Goal: Task Accomplishment & Management: Manage account settings

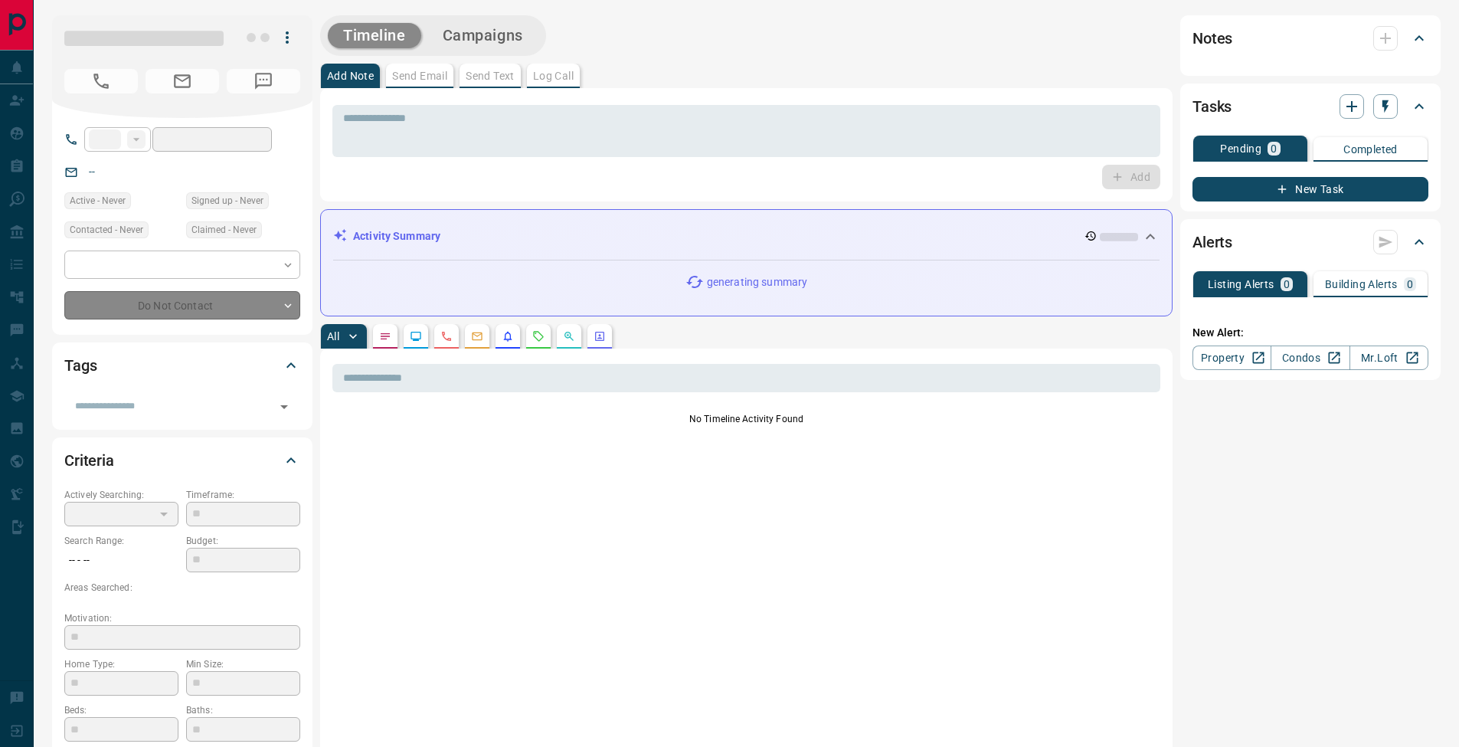
type input "**"
type input "**********"
type input "*"
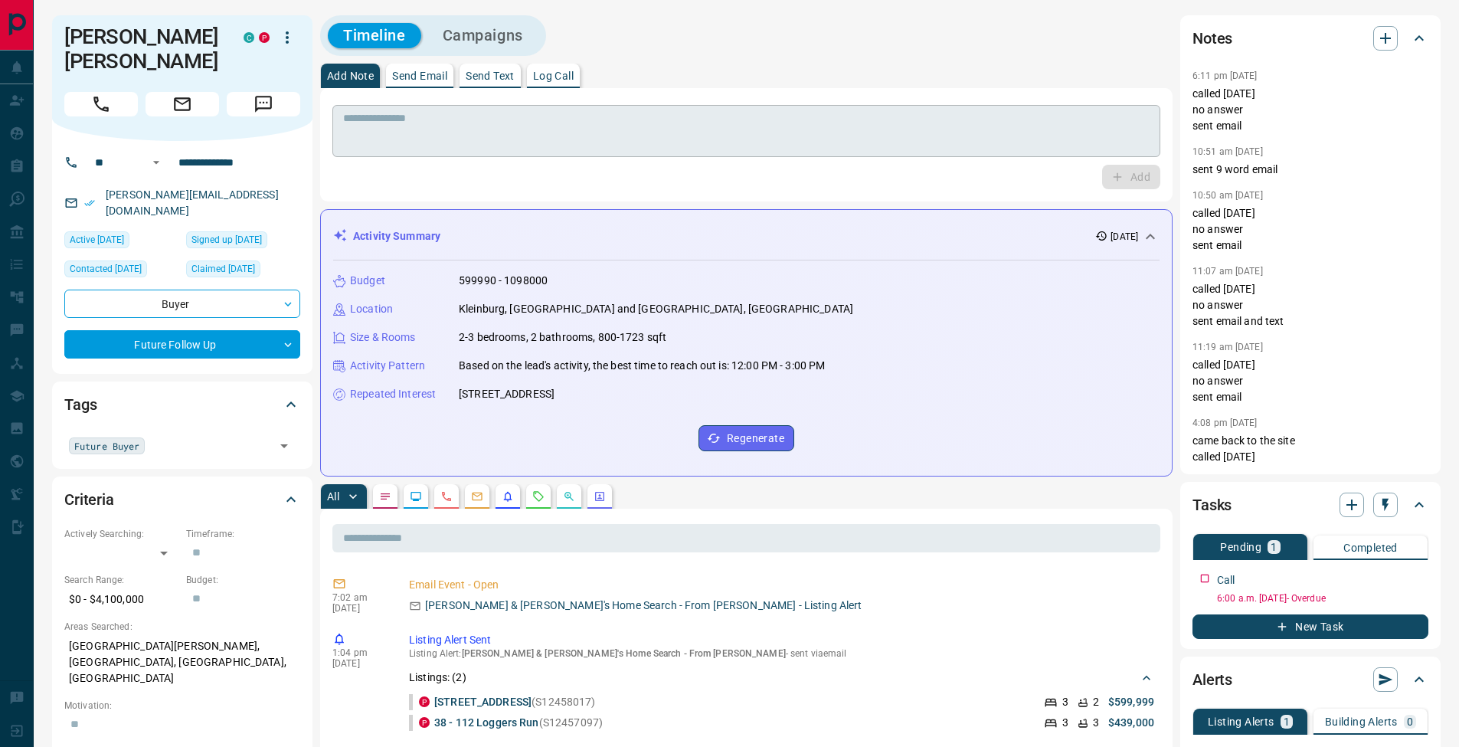
click at [547, 151] on div "* ​" at bounding box center [746, 131] width 828 height 52
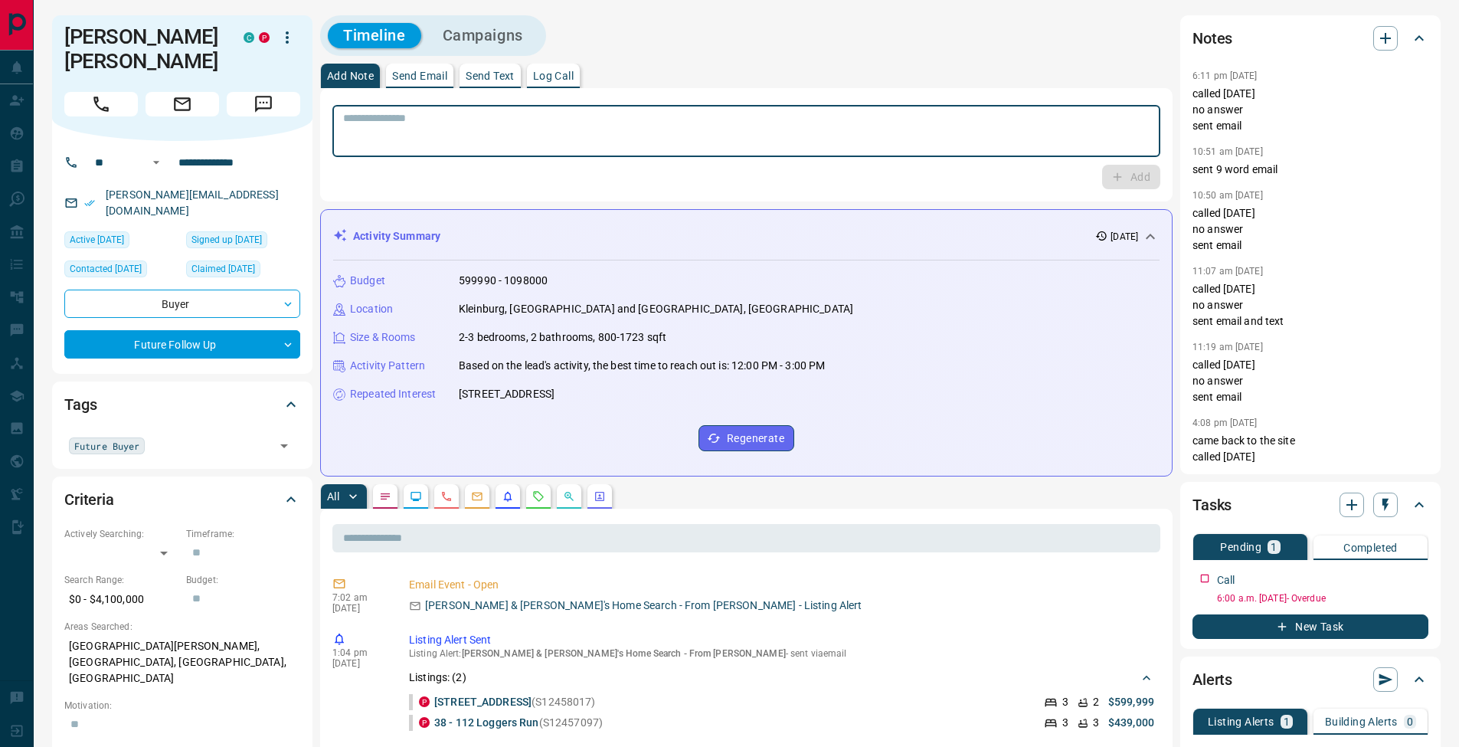
drag, startPoint x: 554, startPoint y: 71, endPoint x: 618, endPoint y: 96, distance: 68.8
click at [554, 71] on p "Log Call" at bounding box center [553, 75] width 41 height 11
drag, startPoint x: 1117, startPoint y: 180, endPoint x: 816, endPoint y: 153, distance: 302.1
click at [1117, 180] on button "Log Call" at bounding box center [1129, 177] width 60 height 25
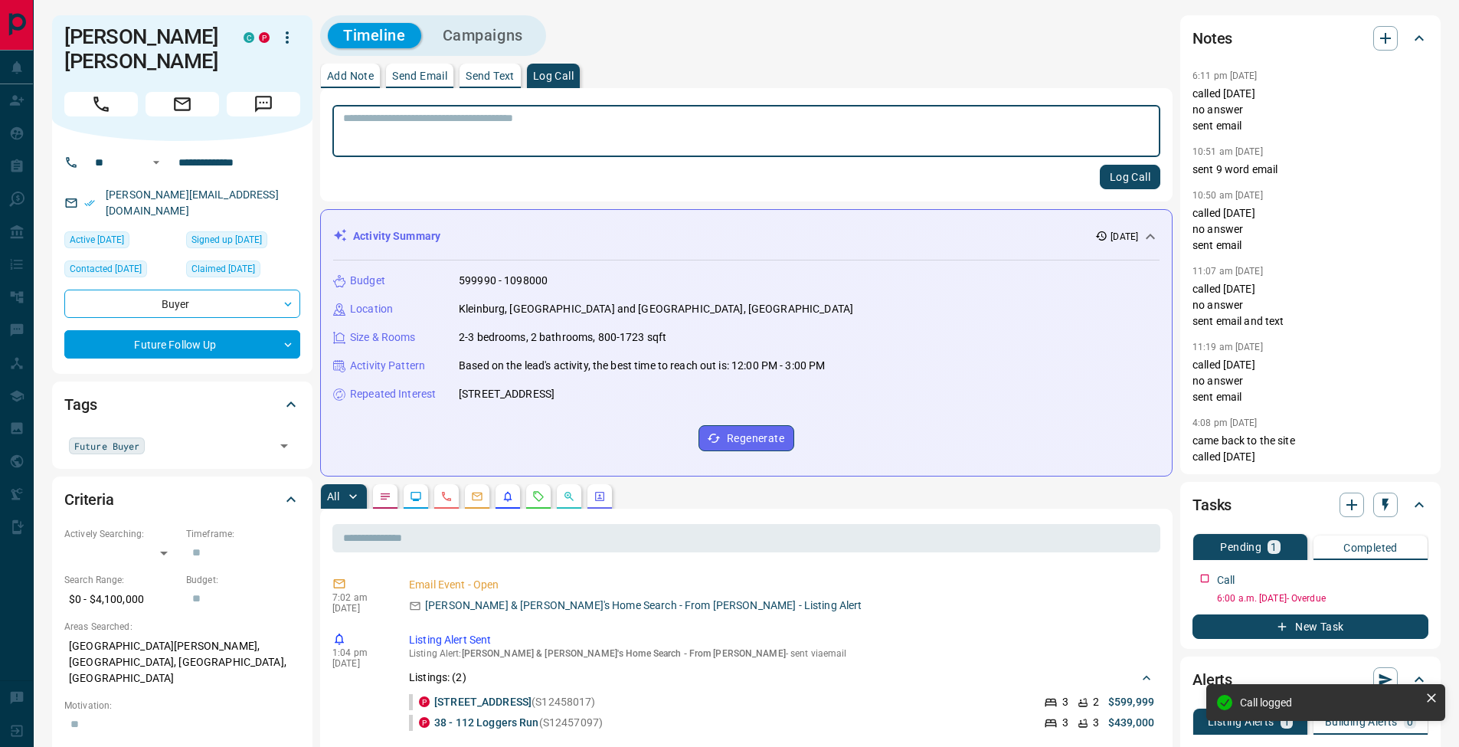
click at [349, 78] on p "Add Note" at bounding box center [350, 75] width 47 height 11
click at [426, 124] on textarea at bounding box center [746, 131] width 806 height 39
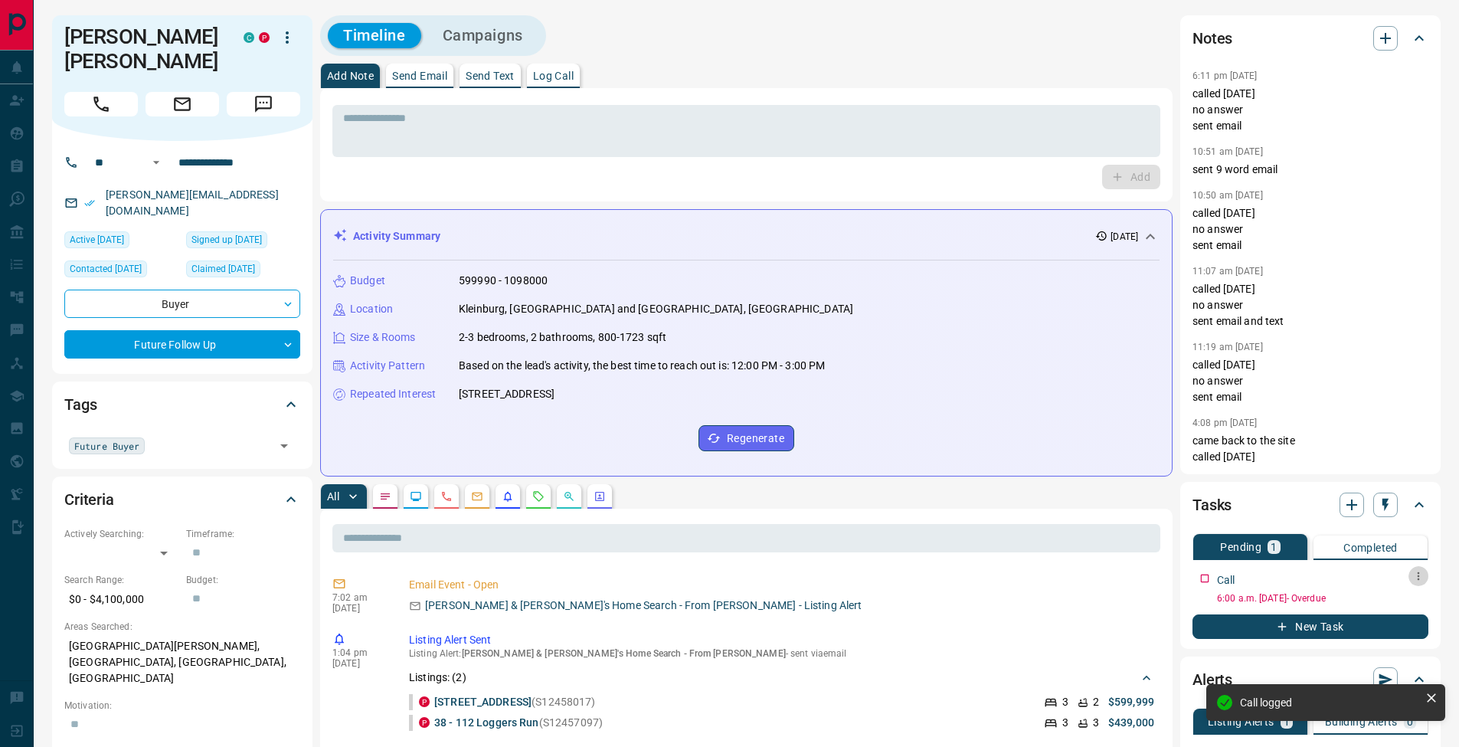
click at [1419, 573] on icon "button" at bounding box center [1418, 576] width 12 height 12
click at [1411, 593] on li "Edit" at bounding box center [1393, 604] width 67 height 23
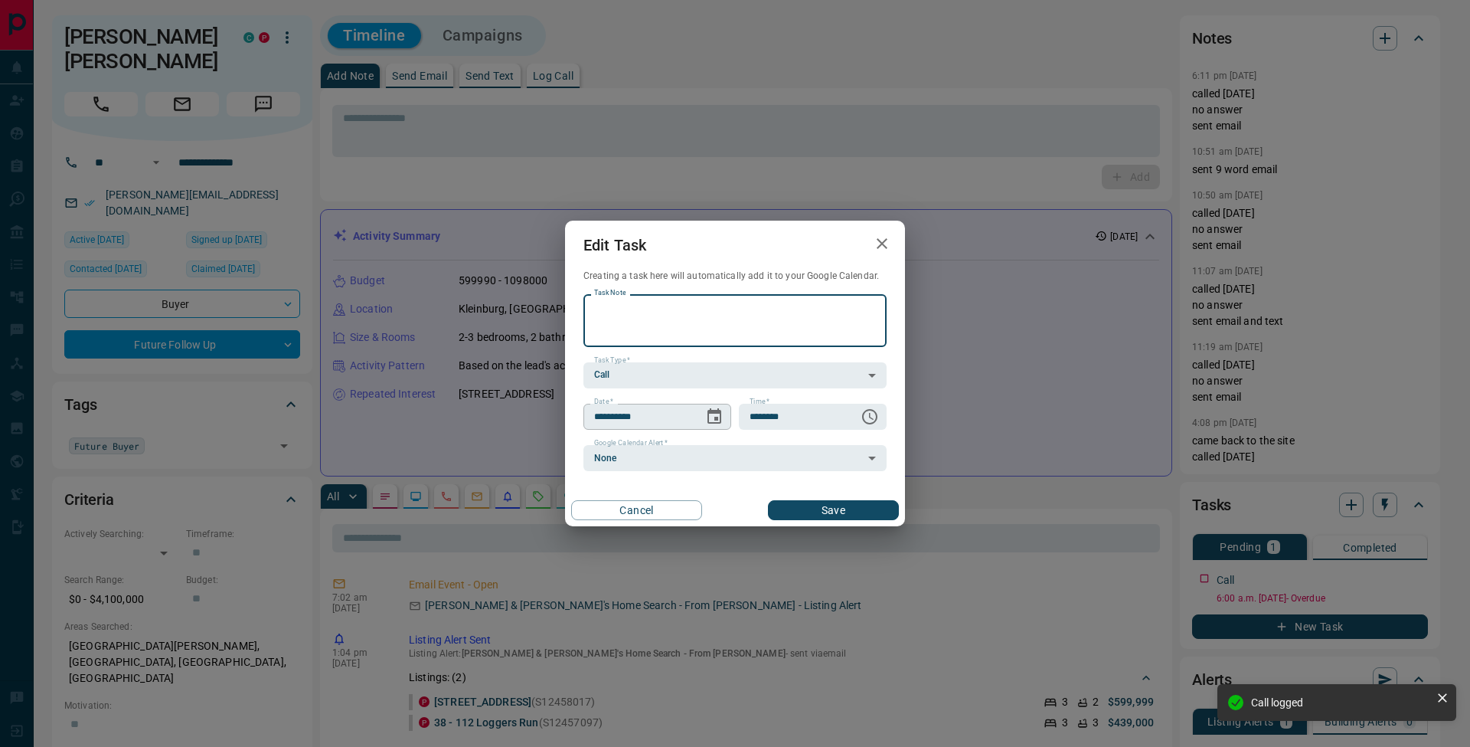
click at [719, 413] on icon "Choose date, selected date is Oct 1, 2025" at bounding box center [714, 416] width 18 height 18
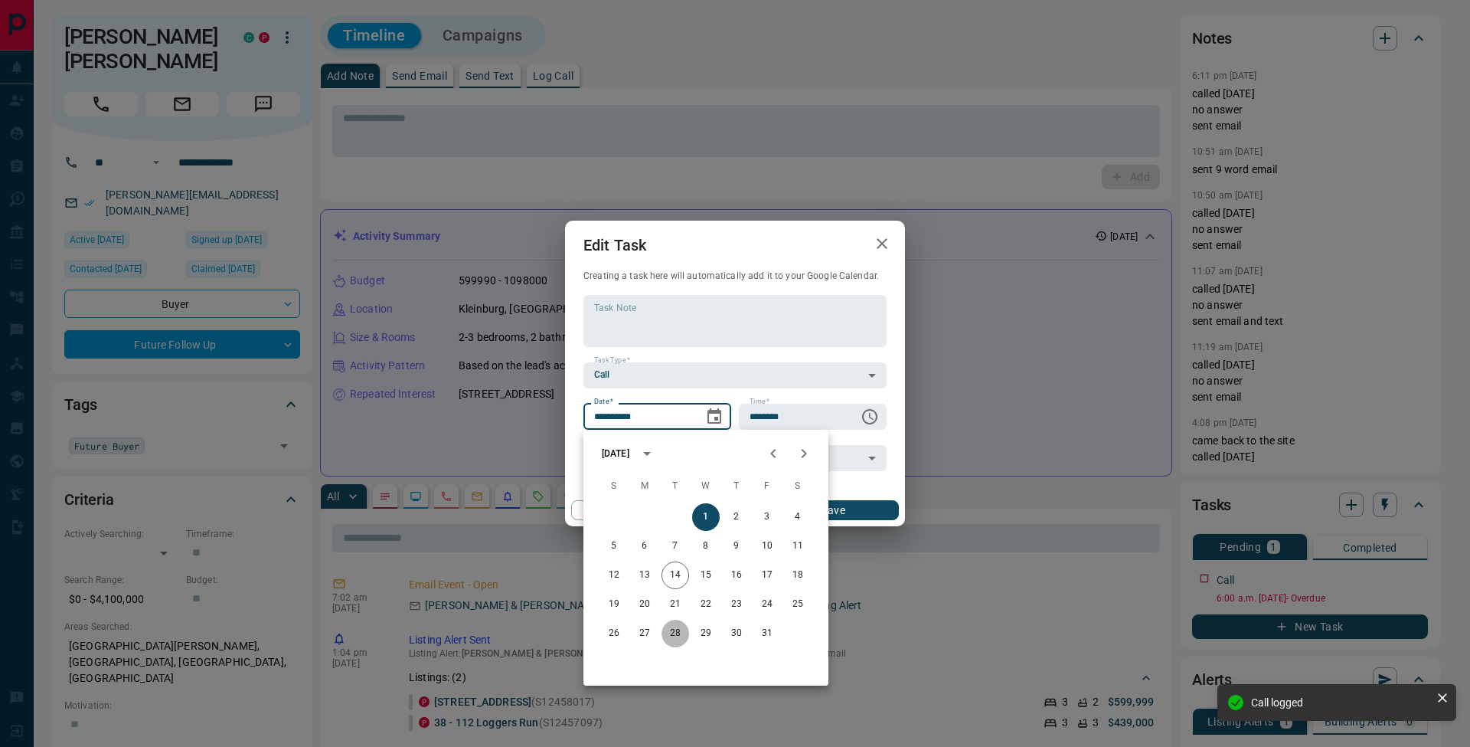
click at [675, 631] on button "28" at bounding box center [676, 633] width 28 height 28
type input "**********"
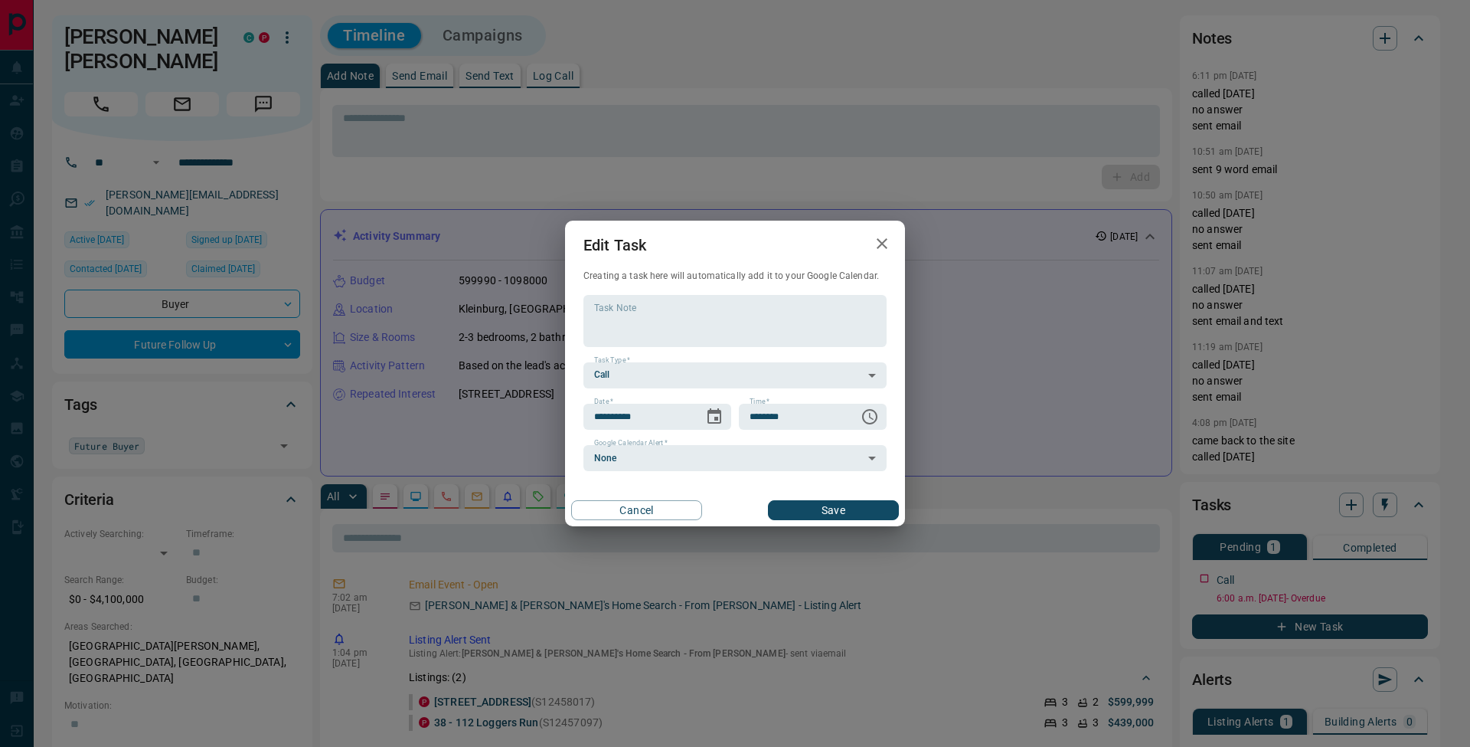
click at [871, 502] on button "Save" at bounding box center [833, 510] width 131 height 20
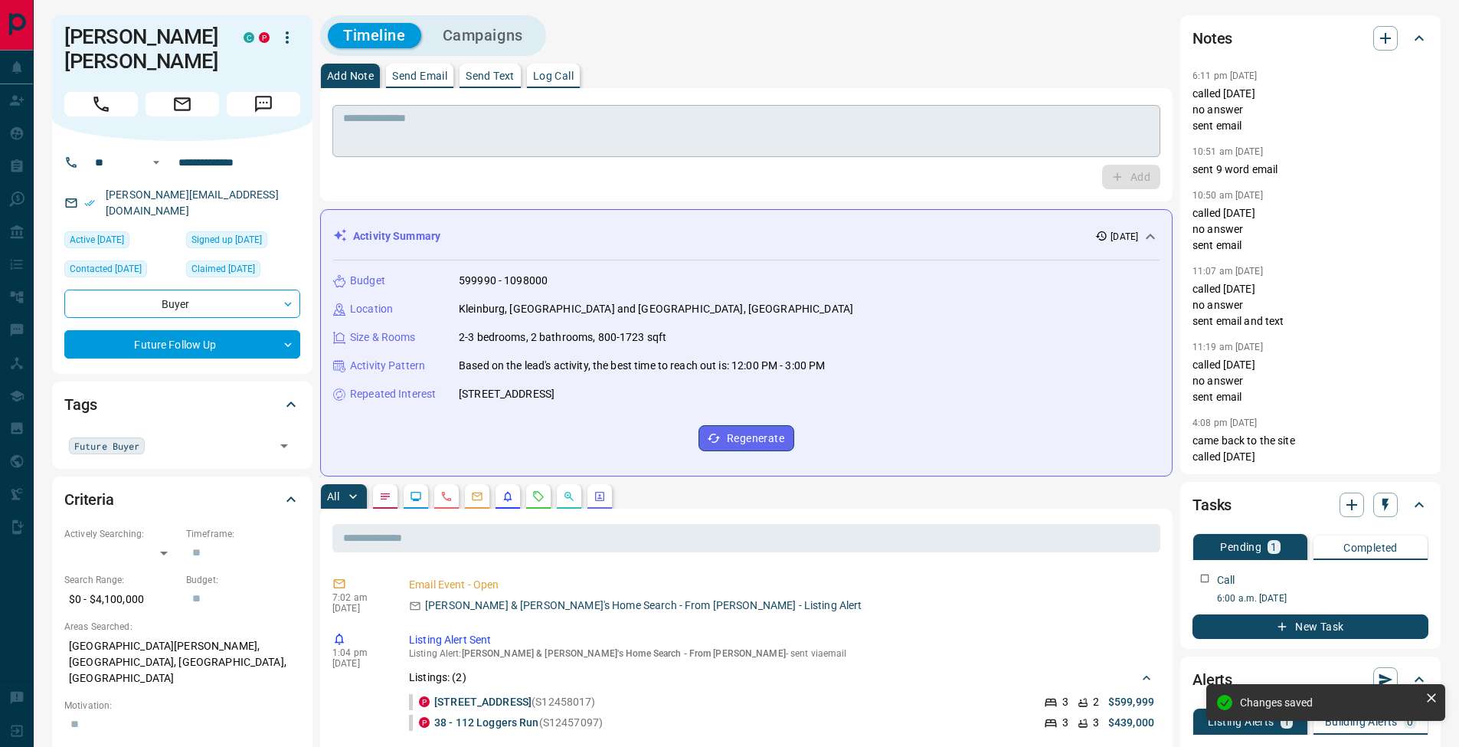
click at [455, 126] on textarea at bounding box center [746, 131] width 806 height 39
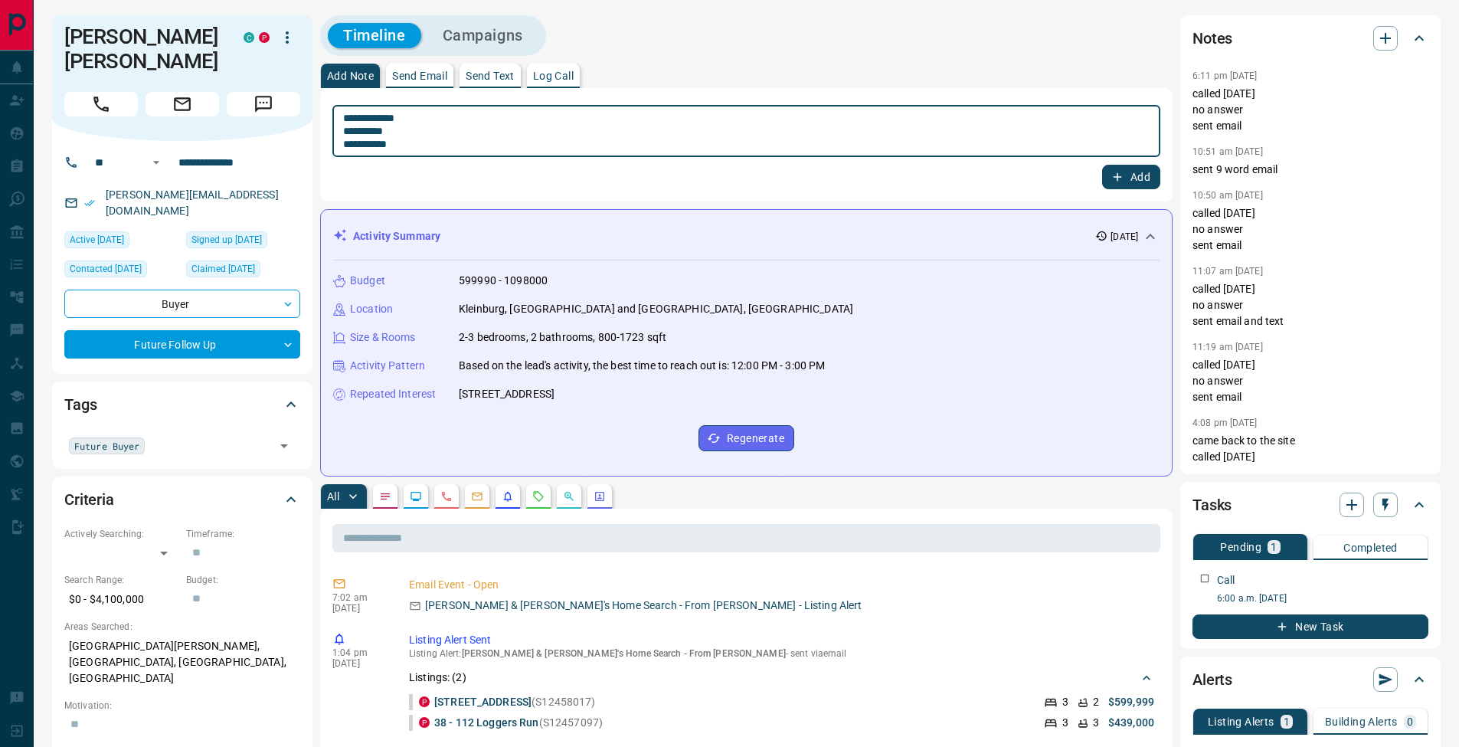
type textarea "**********"
drag, startPoint x: 1130, startPoint y: 175, endPoint x: 1060, endPoint y: 175, distance: 70.4
click at [1130, 175] on button "Add" at bounding box center [1131, 177] width 58 height 25
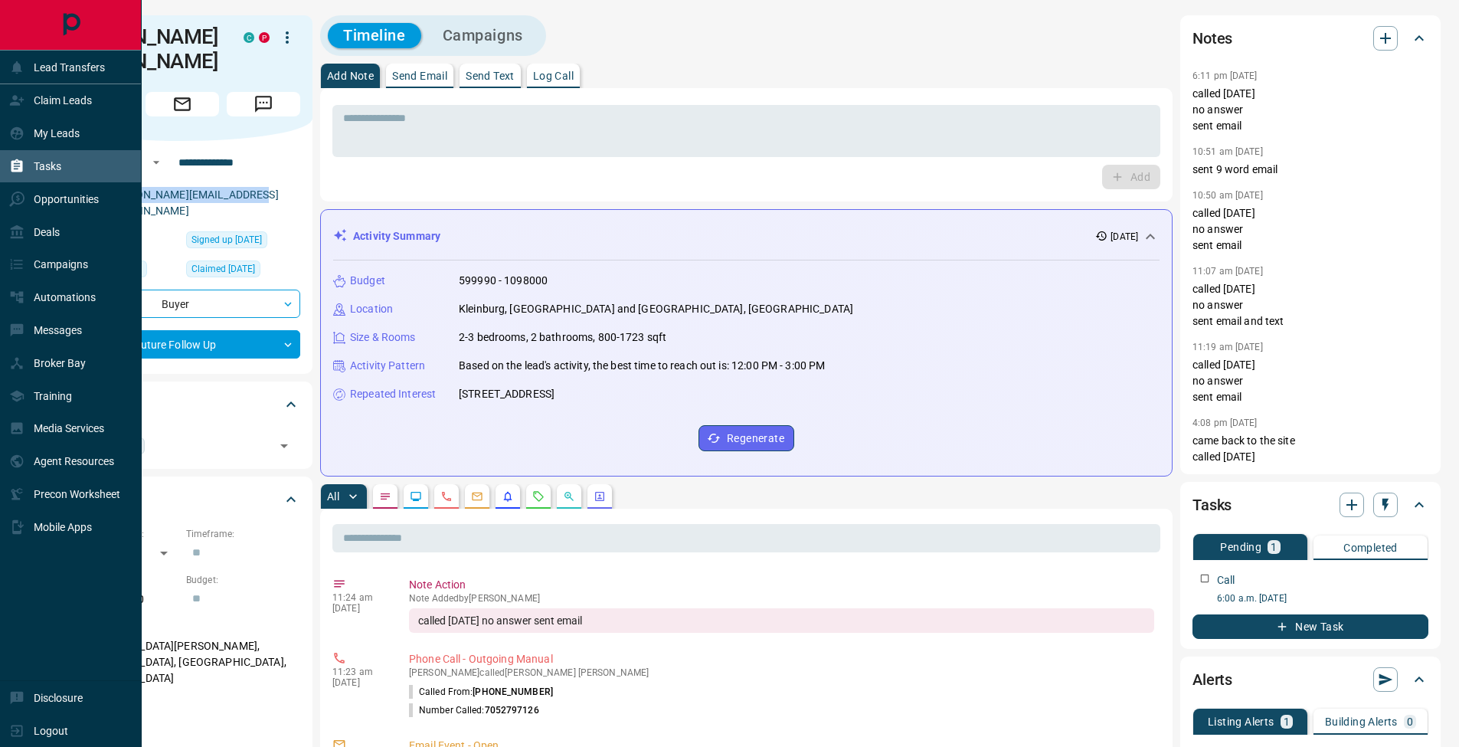
click at [21, 167] on icon at bounding box center [16, 165] width 11 height 13
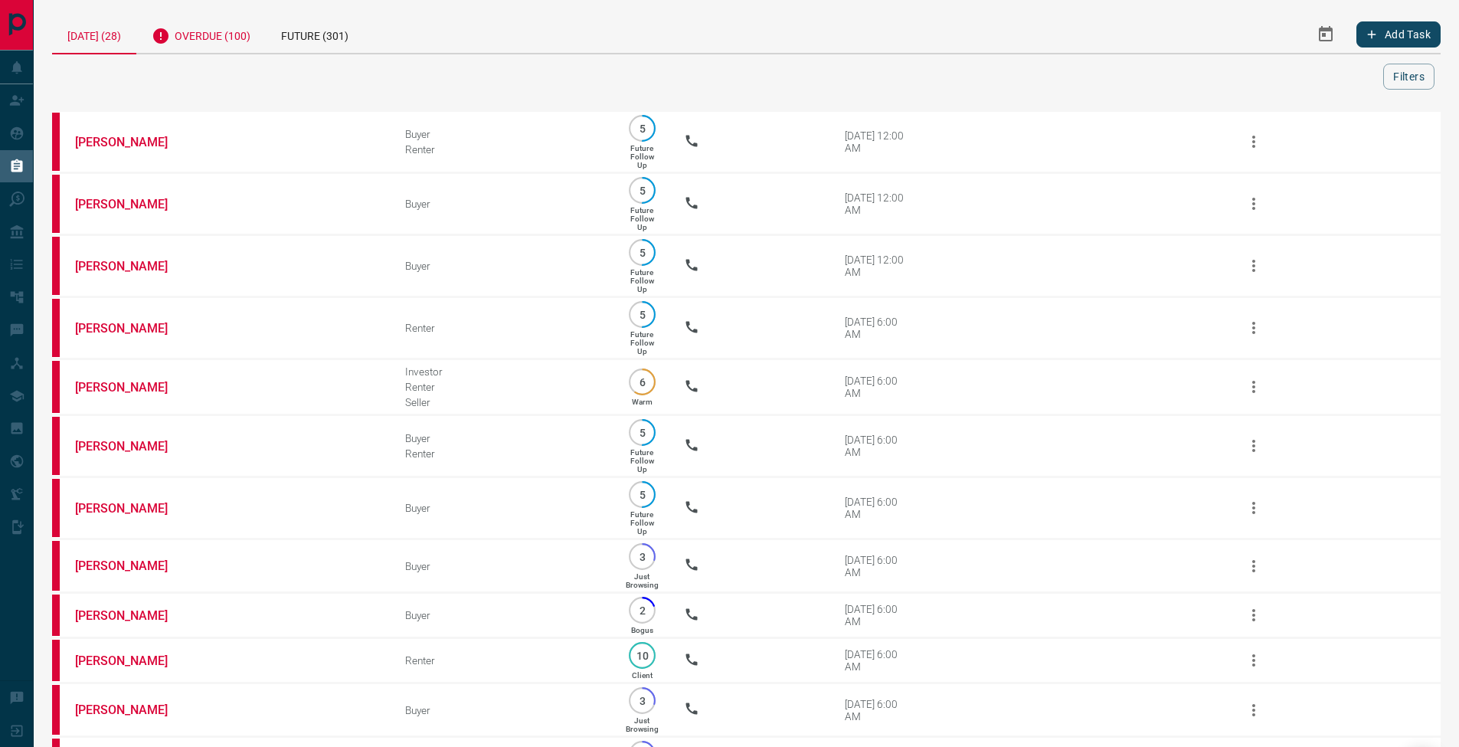
click at [250, 38] on div "Overdue (100)" at bounding box center [200, 34] width 129 height 38
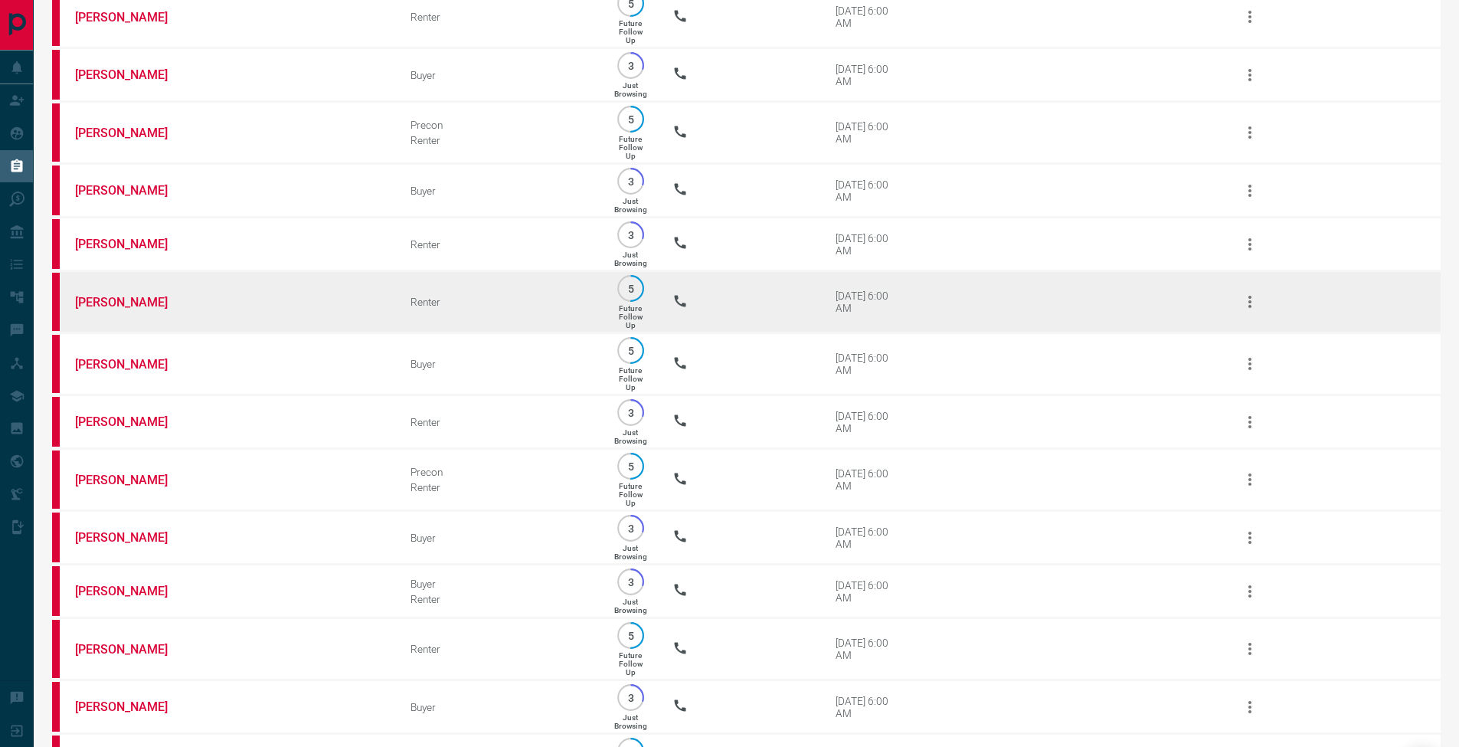
scroll to position [1948, 0]
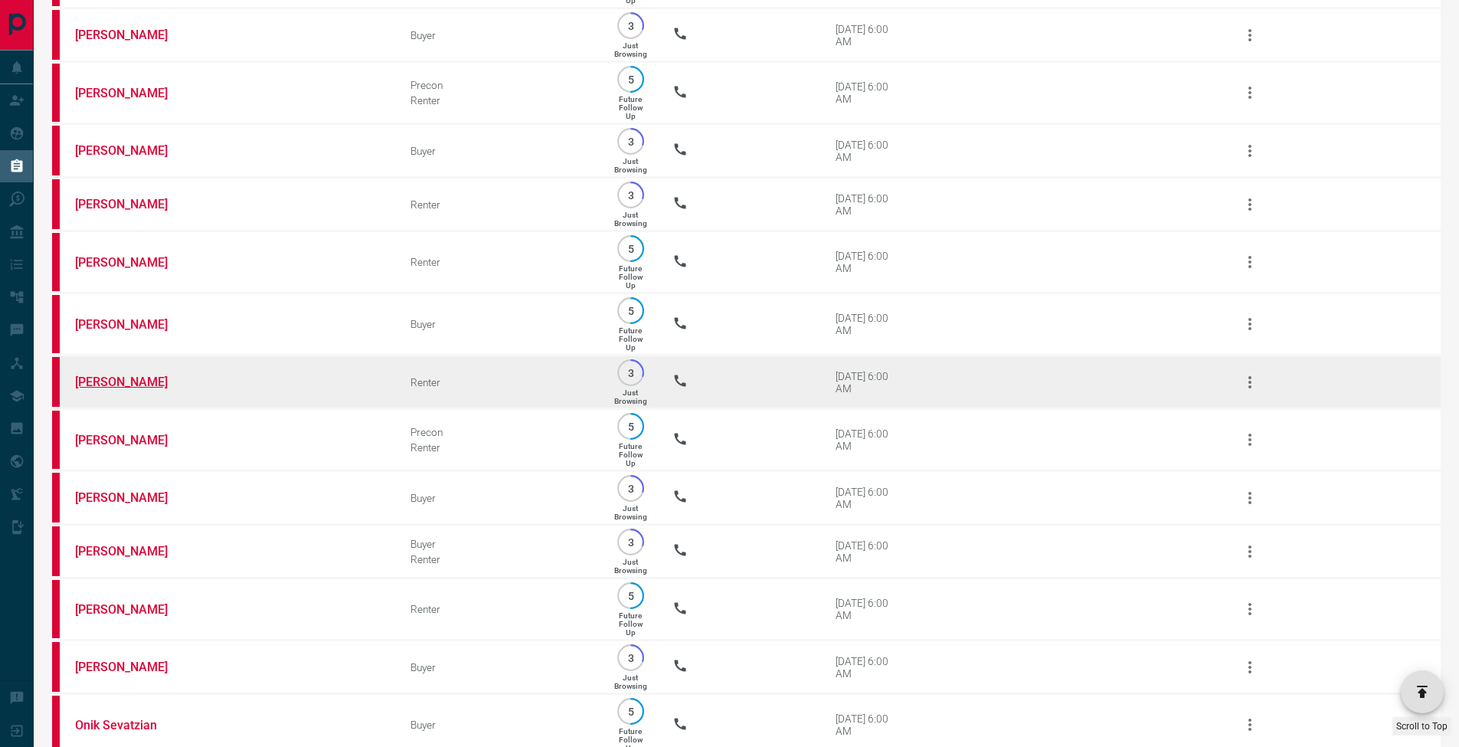
click at [123, 389] on link "[PERSON_NAME]" at bounding box center [132, 381] width 115 height 15
